Goal: Task Accomplishment & Management: Use online tool/utility

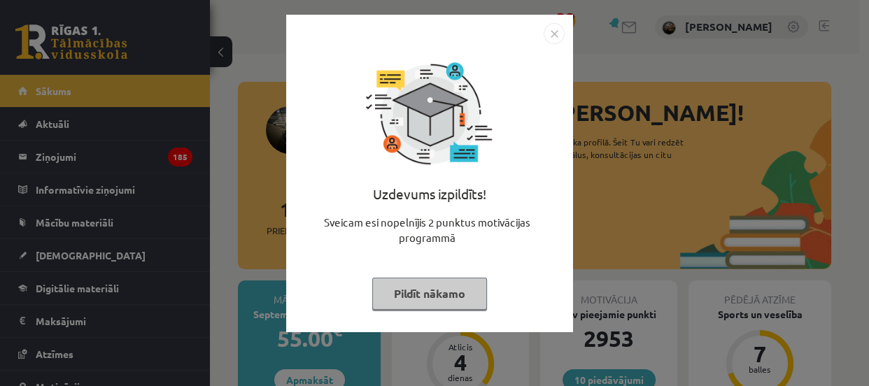
click at [430, 297] on button "Pildīt nākamo" at bounding box center [429, 294] width 115 height 32
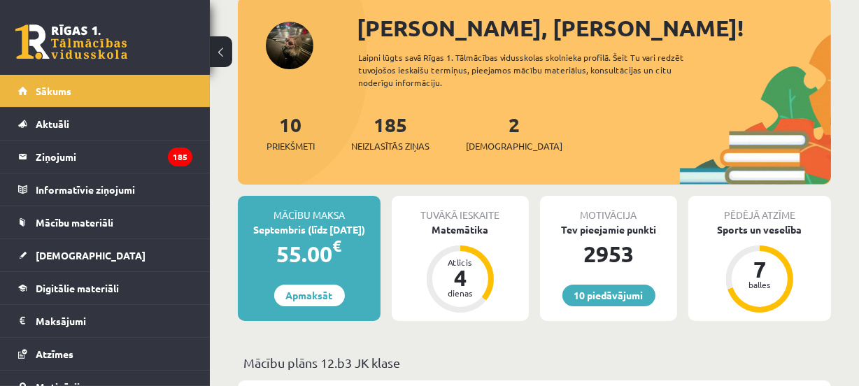
scroll to position [254, 0]
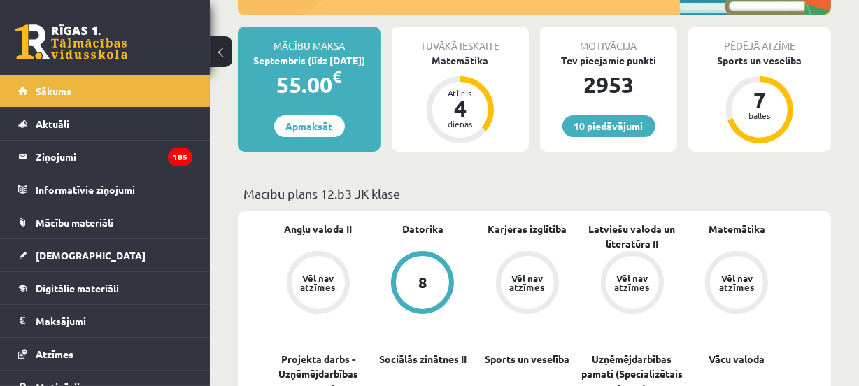
click at [294, 121] on link "Apmaksāt" at bounding box center [309, 126] width 71 height 22
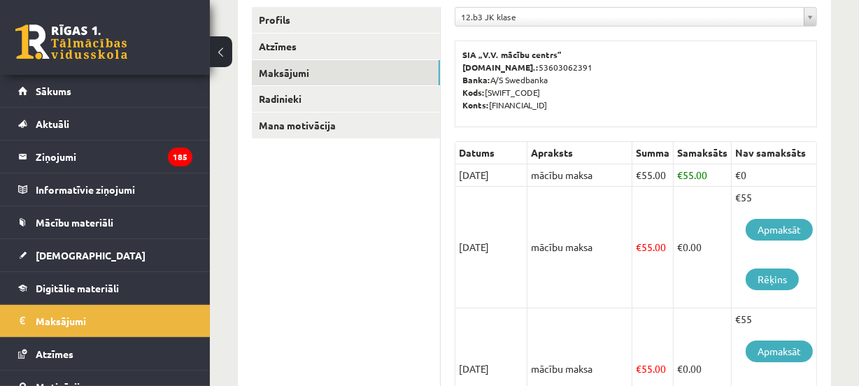
scroll to position [190, 0]
click at [764, 220] on link "Apmaksāt" at bounding box center [779, 229] width 67 height 22
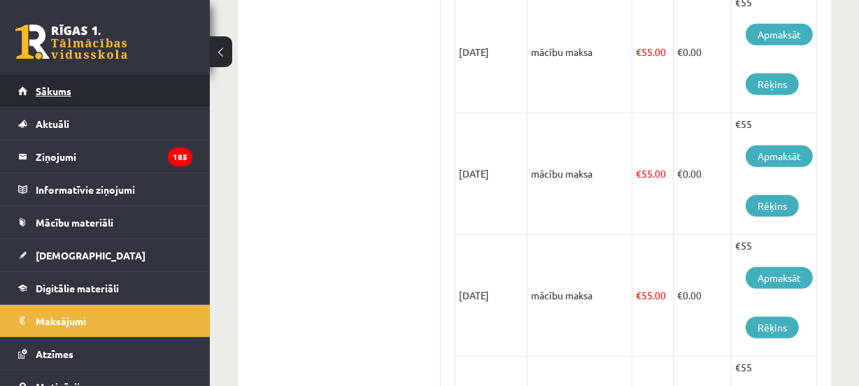
scroll to position [582, 0]
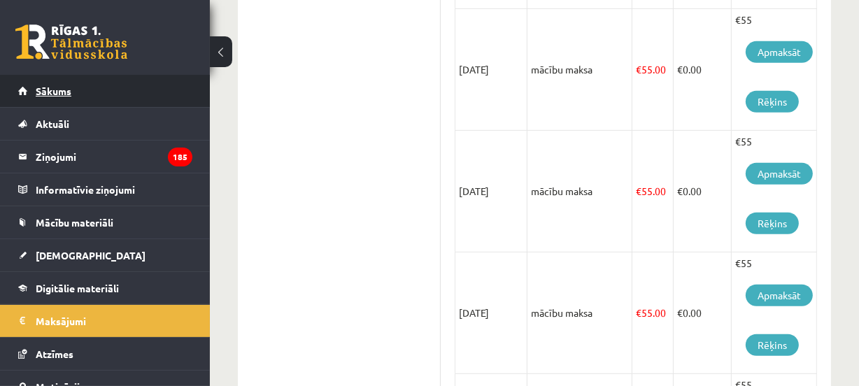
click at [63, 87] on span "Sākums" at bounding box center [54, 91] width 36 height 13
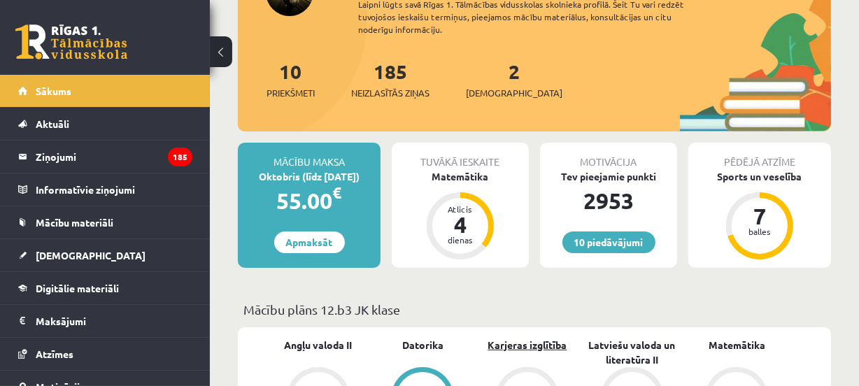
scroll to position [127, 0]
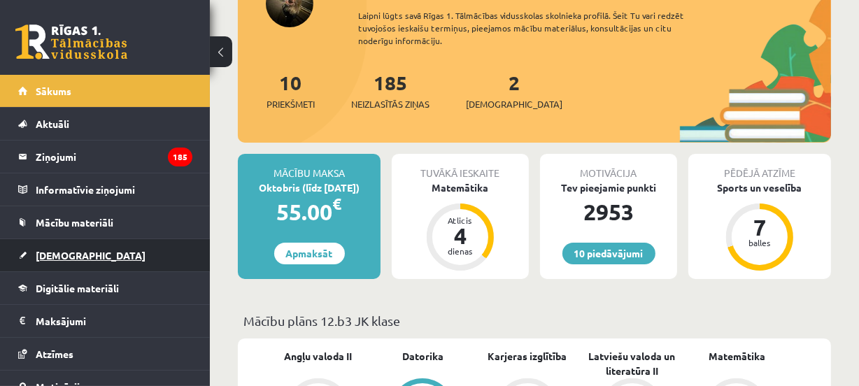
click at [57, 252] on span "[DEMOGRAPHIC_DATA]" at bounding box center [91, 255] width 110 height 13
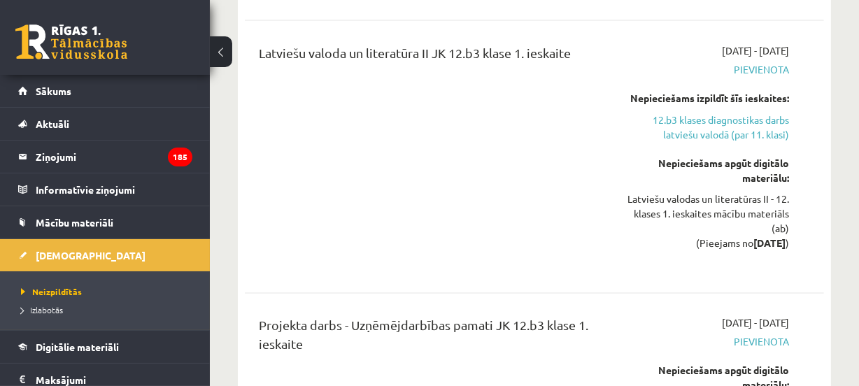
scroll to position [1972, 0]
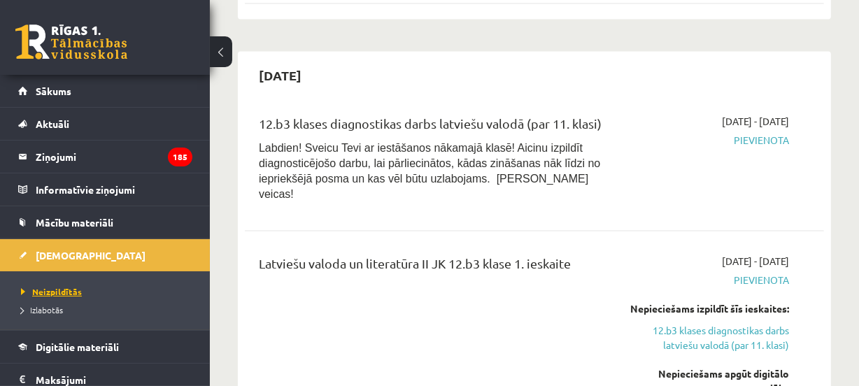
click at [57, 294] on span "Neizpildītās" at bounding box center [51, 291] width 61 height 11
click at [50, 309] on span "Izlabotās" at bounding box center [42, 309] width 42 height 11
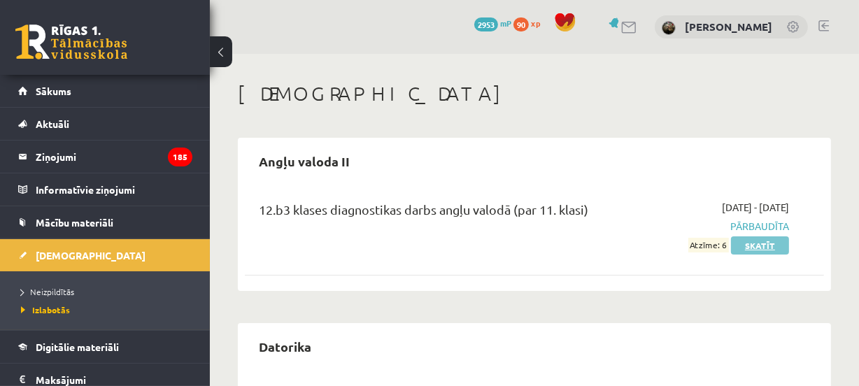
click at [757, 245] on link "Skatīt" at bounding box center [760, 246] width 58 height 18
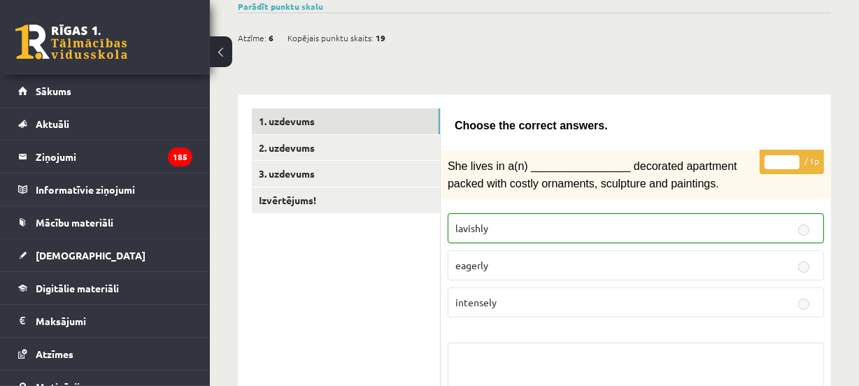
scroll to position [127, 0]
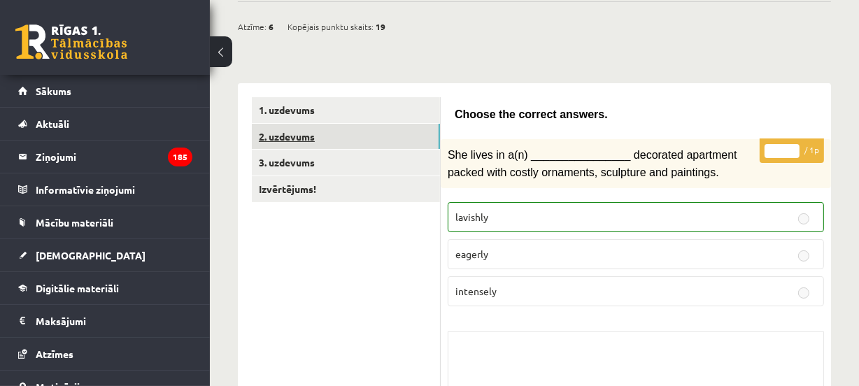
click at [291, 133] on link "2. uzdevums" at bounding box center [346, 137] width 188 height 26
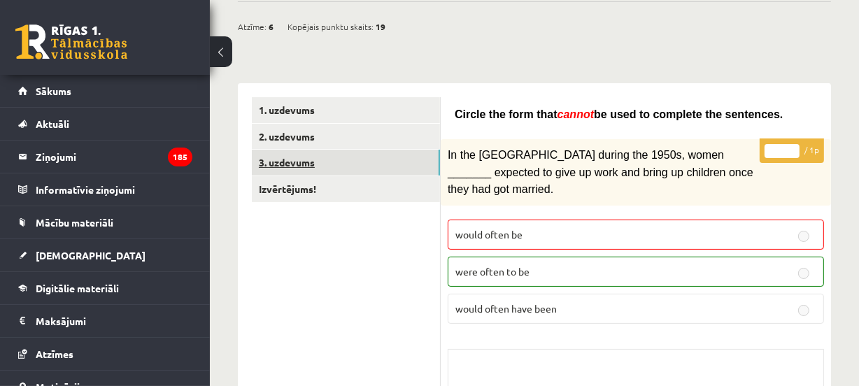
click at [278, 155] on link "3. uzdevums" at bounding box center [346, 163] width 188 height 26
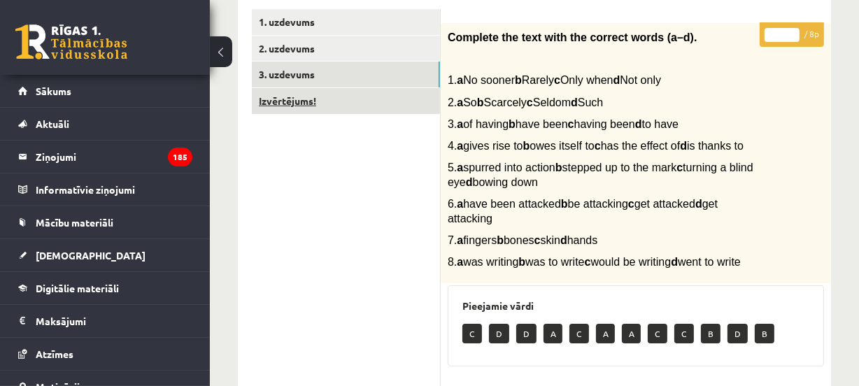
scroll to position [254, 0]
